Goal: Navigation & Orientation: Find specific page/section

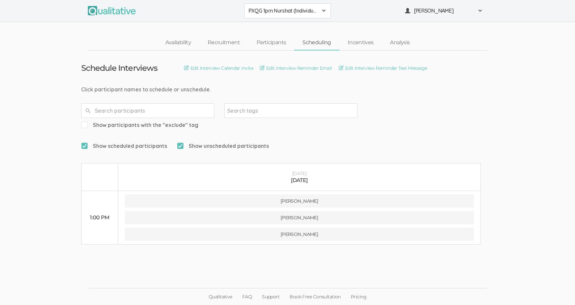
click at [285, 11] on span "PXQG 1pm Nurshat (Individual)" at bounding box center [283, 11] width 69 height 8
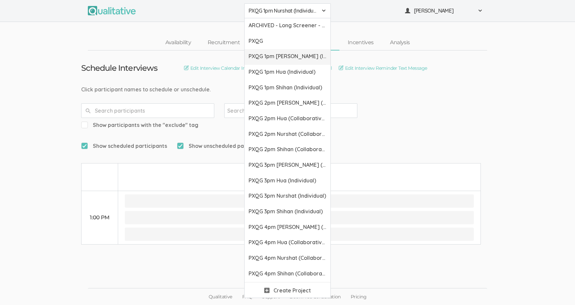
click at [283, 56] on span "PXQG 1pm [PERSON_NAME] (Individual)" at bounding box center [288, 57] width 78 height 8
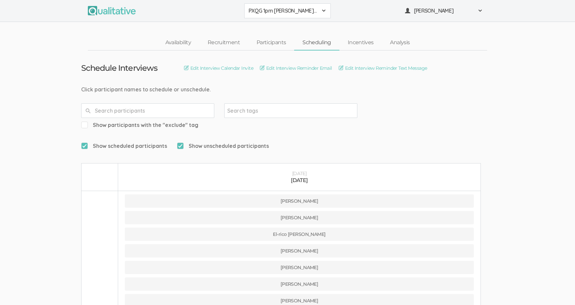
click at [262, 12] on span "PXQG 1pm [PERSON_NAME] (Individual)" at bounding box center [283, 11] width 69 height 8
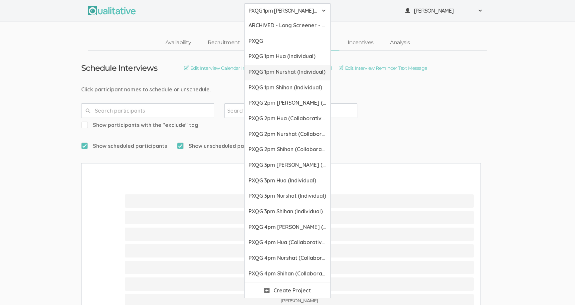
click at [266, 70] on span "PXQG 1pm Nurshat (Individual)" at bounding box center [288, 72] width 78 height 8
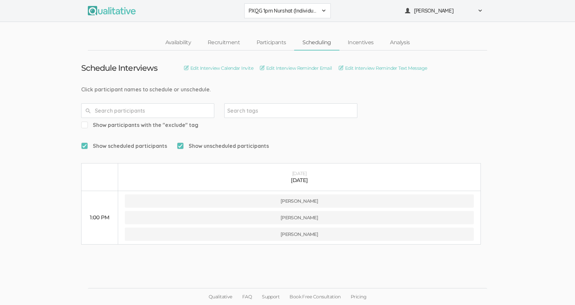
click at [265, 10] on span "PXQG 1pm Nurshat (Individual)" at bounding box center [283, 11] width 69 height 8
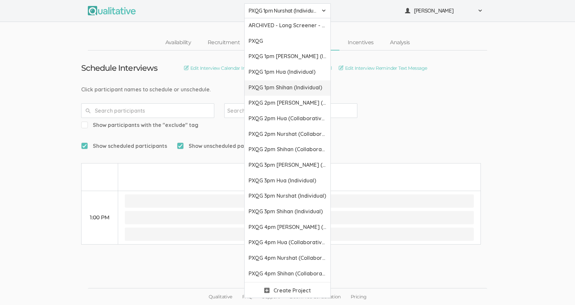
click at [280, 87] on span "PXQG 1pm Shihan (Individual)" at bounding box center [288, 88] width 78 height 8
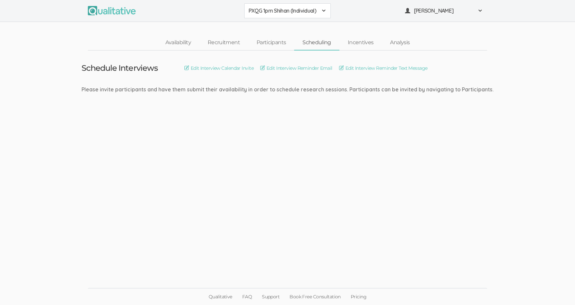
click at [277, 7] on span "PXQG 1pm Shihan (Individual)" at bounding box center [283, 11] width 69 height 8
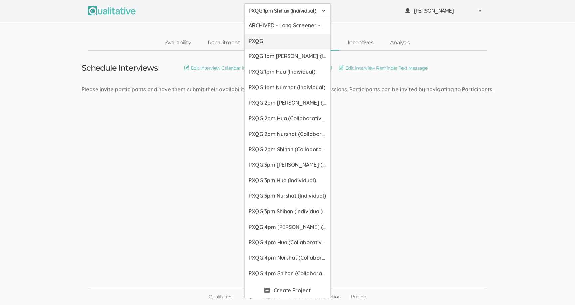
click at [278, 40] on span "PXQG" at bounding box center [288, 41] width 78 height 8
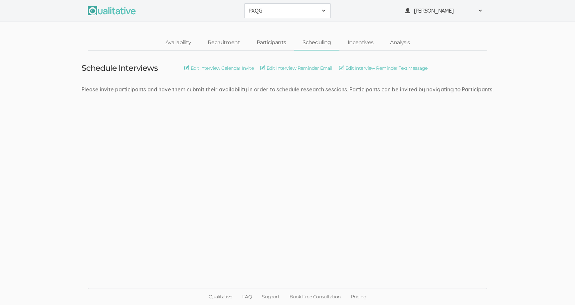
click at [278, 40] on link "Participants" at bounding box center [271, 43] width 46 height 14
click at [231, 38] on link "Recruitment" at bounding box center [223, 43] width 49 height 14
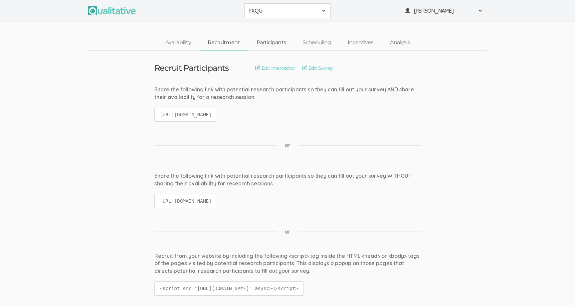
click at [265, 46] on link "Participants" at bounding box center [271, 43] width 46 height 14
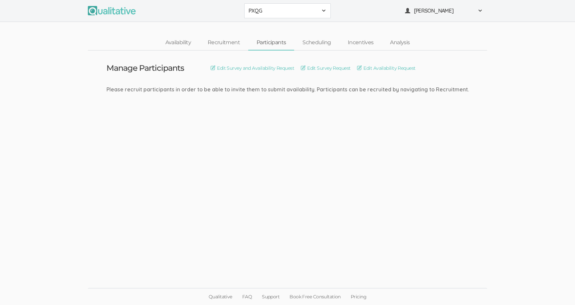
click at [285, 16] on button "PXQG" at bounding box center [287, 10] width 87 height 15
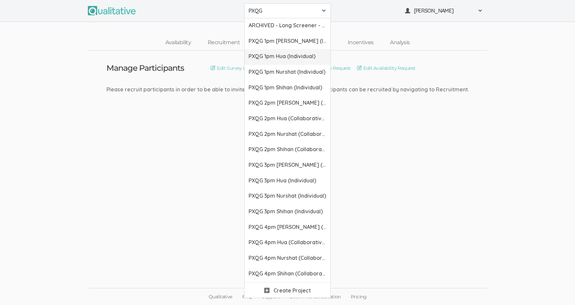
click at [286, 58] on span "PXQG 1pm Hua (Individual)" at bounding box center [288, 57] width 78 height 8
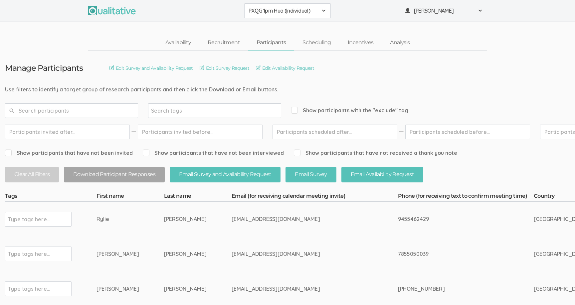
click at [279, 3] on div "PXQG 1pm Hua (Individual) ARCHIVED - Long Screener - PXQG 1pm Hua (Individual) …" at bounding box center [287, 11] width 575 height 22
click at [279, 8] on span "PXQG 1pm Hua (Individual)" at bounding box center [283, 11] width 69 height 8
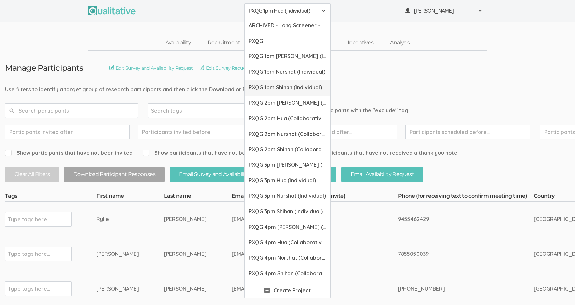
click at [279, 84] on span "PXQG 1pm Shihan (Individual)" at bounding box center [288, 88] width 78 height 8
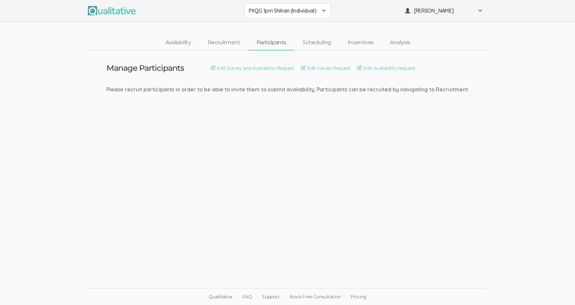
click at [280, 7] on span "PXQG 1pm Shihan (Individual)" at bounding box center [283, 11] width 69 height 8
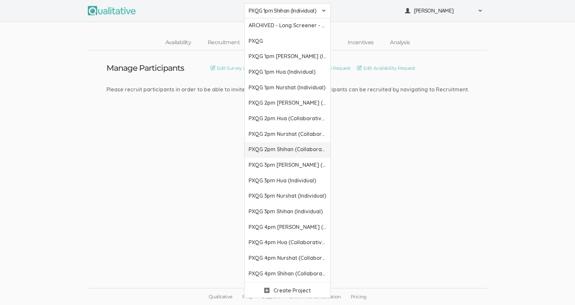
click at [278, 150] on span "PXQG 2pm Shihan (Collaborative)" at bounding box center [288, 150] width 78 height 8
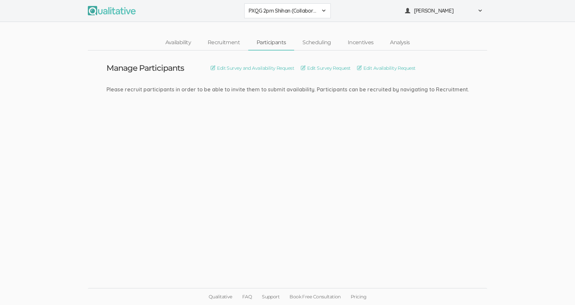
click at [270, 11] on span "PXQG 2pm Shihan (Collaborative)" at bounding box center [283, 11] width 69 height 8
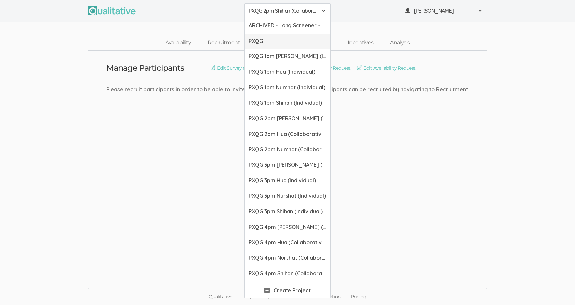
click at [273, 42] on span "PXQG" at bounding box center [288, 41] width 78 height 8
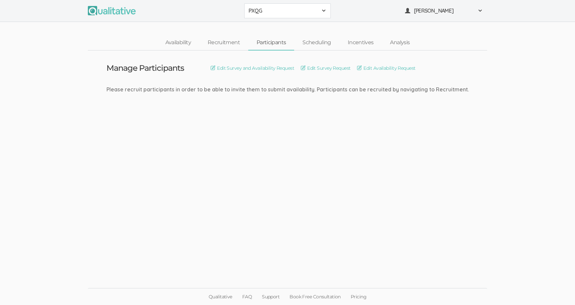
click at [280, 15] on button "PXQG" at bounding box center [287, 10] width 87 height 15
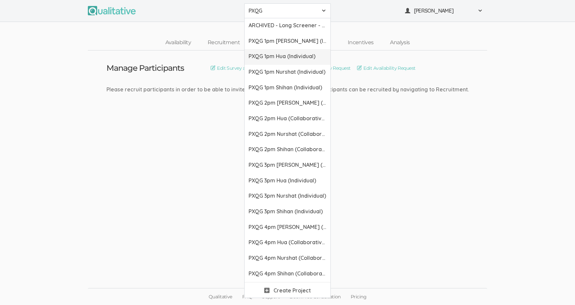
click at [278, 59] on span "PXQG 1pm Hua (Individual)" at bounding box center [288, 57] width 78 height 8
